Goal: Task Accomplishment & Management: Manage account settings

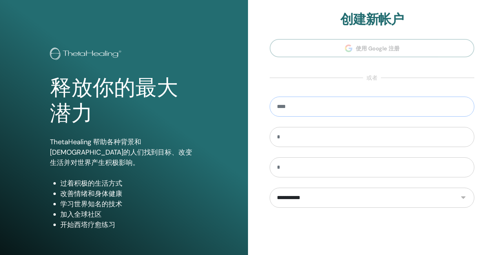
click at [337, 105] on input "email" at bounding box center [372, 106] width 205 height 20
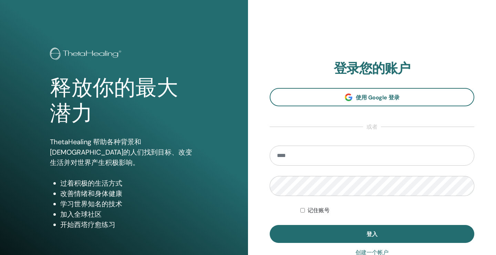
click at [294, 153] on input "email" at bounding box center [372, 155] width 205 height 20
type input "**********"
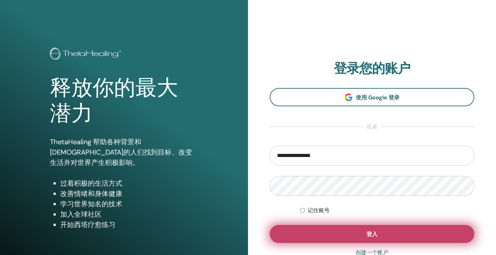
click at [341, 232] on button "登入" at bounding box center [372, 234] width 205 height 18
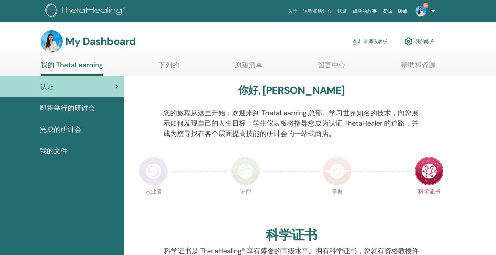
click at [375, 40] on link "讲师仪表板" at bounding box center [369, 41] width 35 height 15
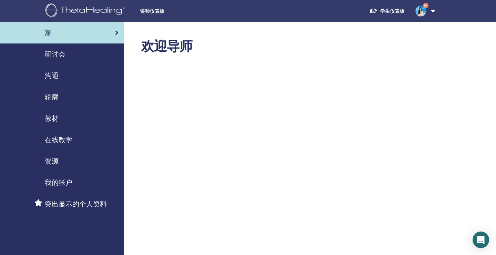
click at [63, 55] on span "研讨会" at bounding box center [55, 54] width 21 height 10
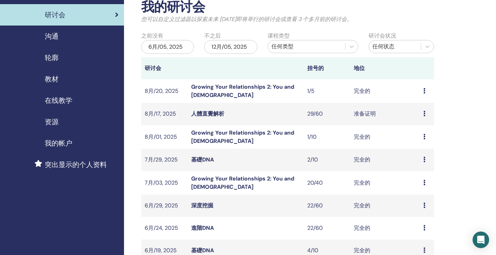
scroll to position [42, 0]
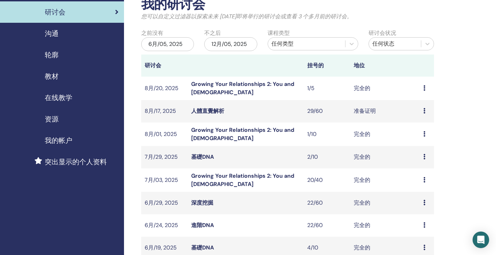
click at [368, 110] on td "准备证明" at bounding box center [385, 111] width 70 height 22
click at [425, 109] on icon at bounding box center [424, 111] width 2 height 6
click at [422, 135] on link "与会者" at bounding box center [417, 135] width 17 height 7
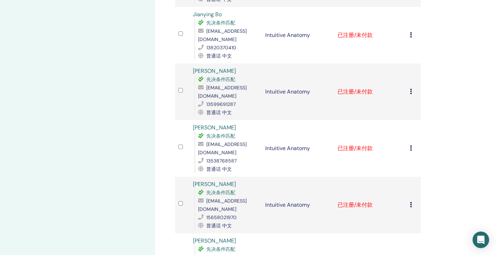
scroll to position [332, 0]
click at [409, 176] on td "取消注册 不自动认证 标记为已付费 标记为未付款 标记为缺席 完成并认证 下载证书" at bounding box center [414, 204] width 14 height 57
click at [412, 201] on icon at bounding box center [411, 204] width 2 height 6
click at [417, 214] on li "下载证书" at bounding box center [411, 214] width 44 height 10
click at [411, 201] on icon at bounding box center [411, 204] width 2 height 6
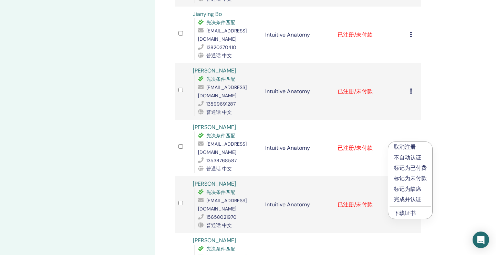
click at [410, 212] on link "下载证书" at bounding box center [405, 212] width 22 height 7
